Goal: Find specific page/section: Find specific page/section

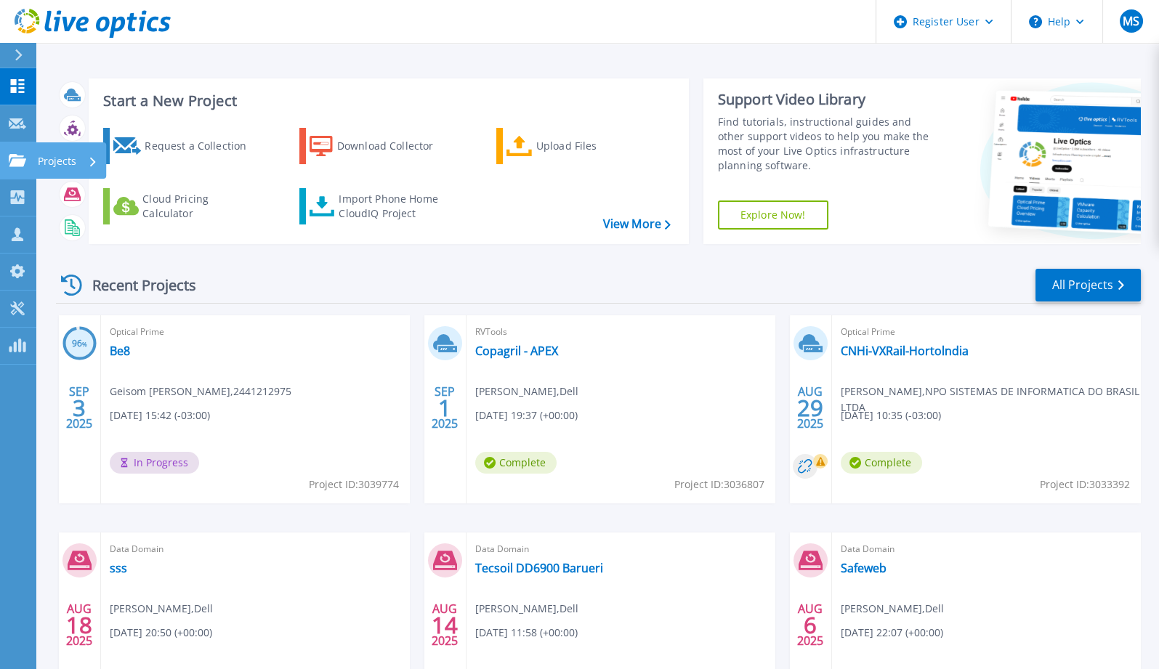
click at [23, 160] on icon at bounding box center [17, 160] width 17 height 12
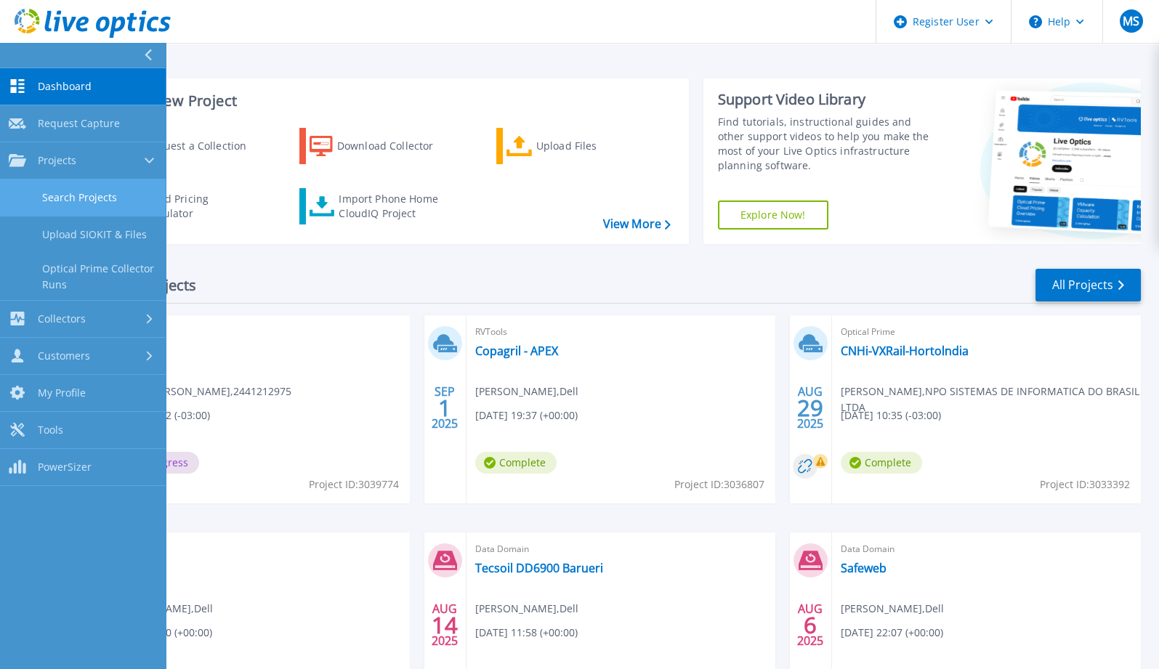
click at [86, 190] on link "Search Projects" at bounding box center [83, 197] width 166 height 37
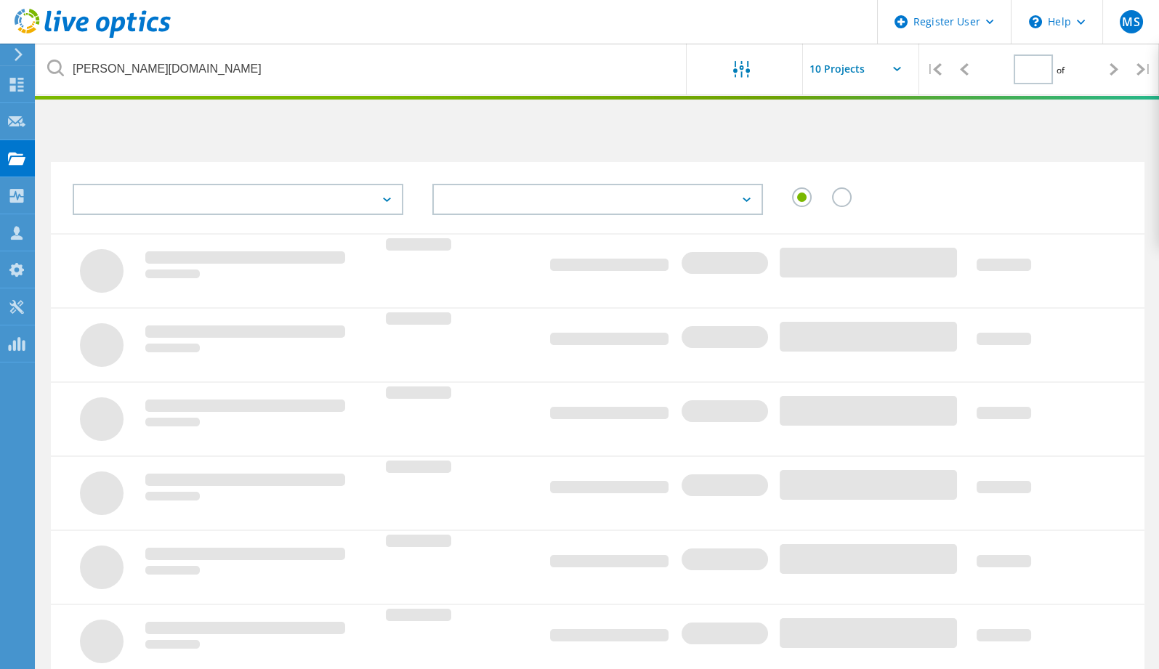
type input "1"
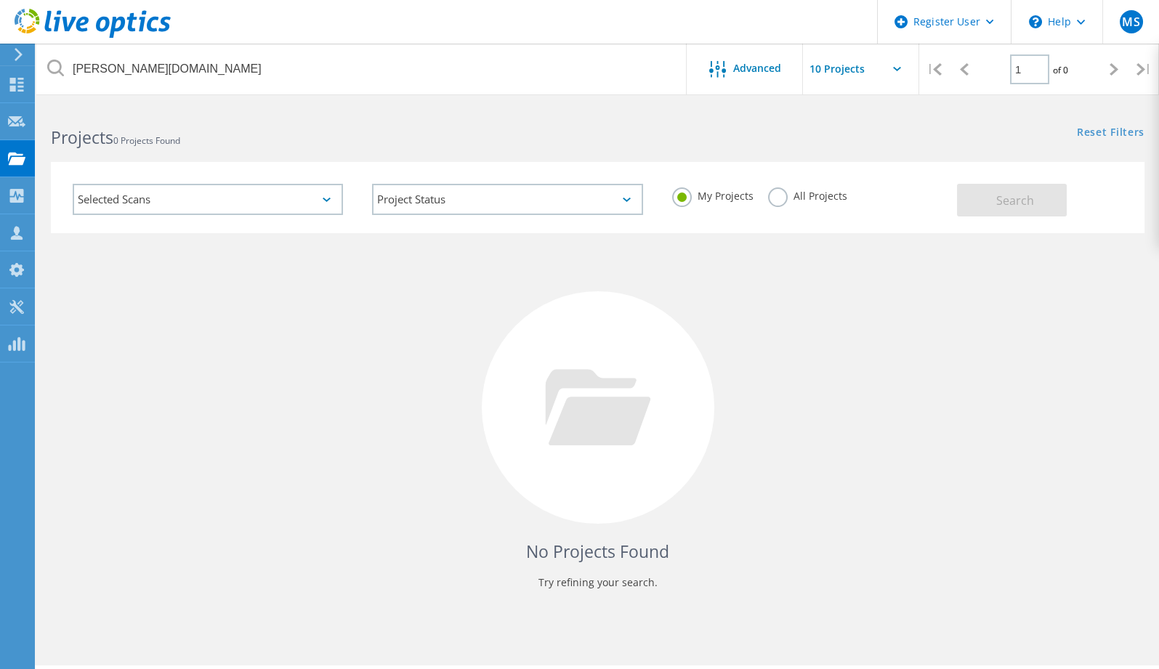
click at [778, 201] on label "All Projects" at bounding box center [807, 194] width 79 height 14
click at [0, 0] on input "All Projects" at bounding box center [0, 0] width 0 height 0
click at [1027, 195] on span "Search" at bounding box center [1015, 201] width 38 height 16
